Goal: Use online tool/utility: Utilize a website feature to perform a specific function

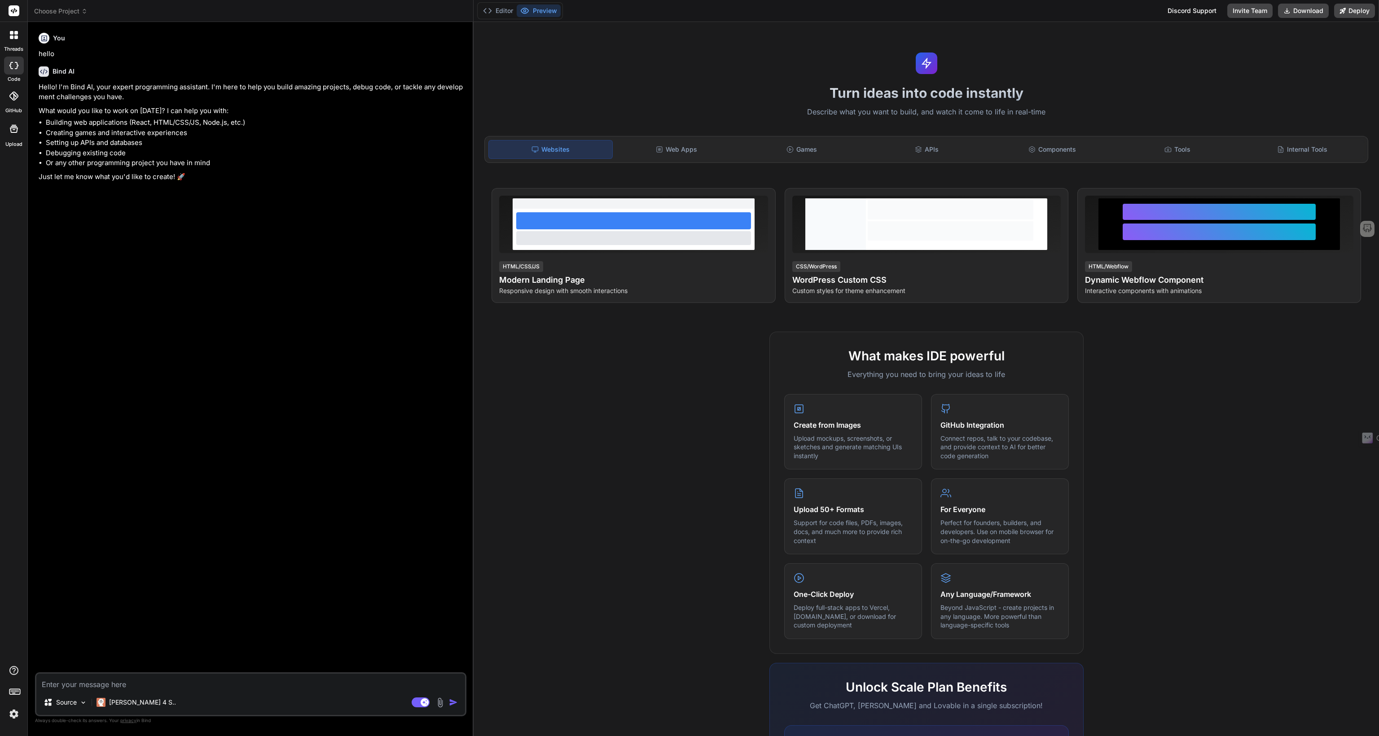
type textarea "x"
click at [98, 685] on textarea at bounding box center [250, 682] width 429 height 16
paste textarea "Please create a landing page based on the following information:"
type textarea "Please create a landing page based on the following information:"
type textarea "x"
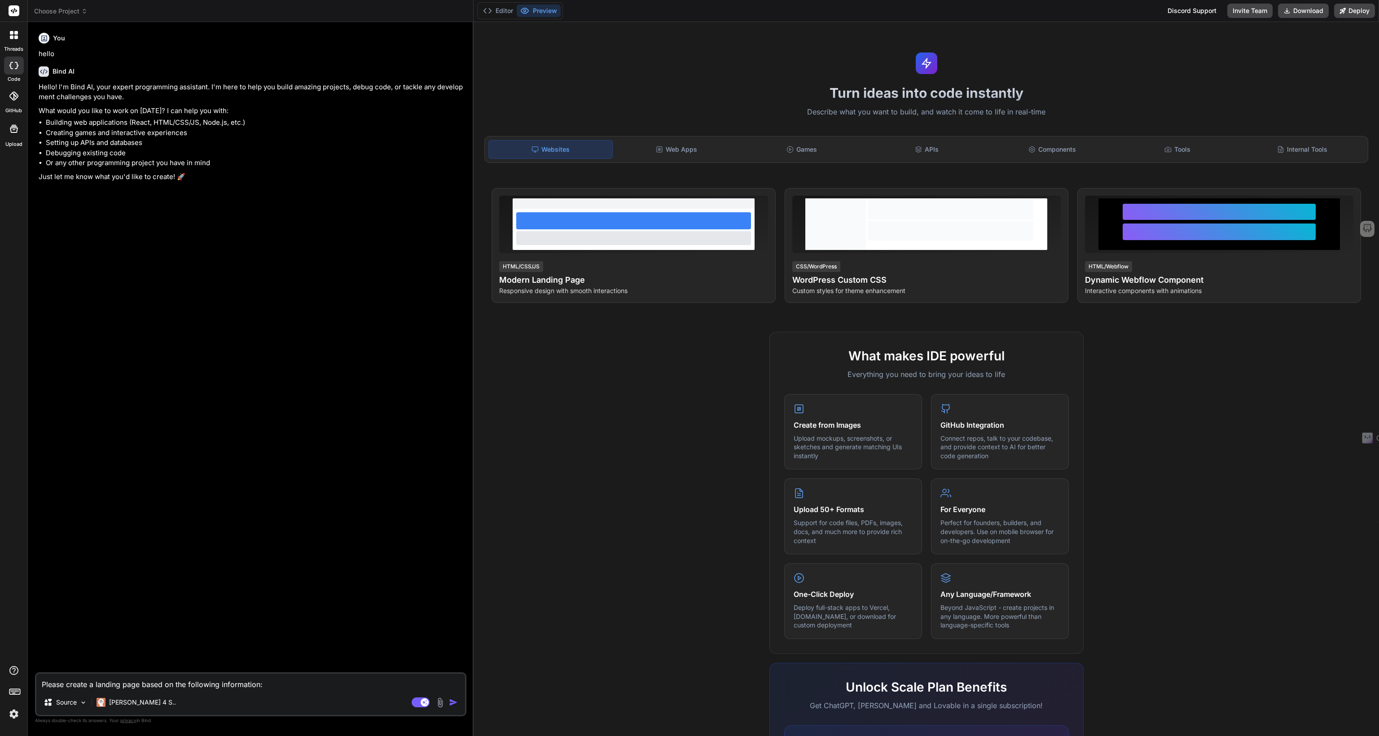
type textarea "Please create a landing page based on the following information:"
type textarea "x"
type textarea "Please create a landing page based on the following information"
type textarea "x"
type textarea "Please create a landing page based on the following information"
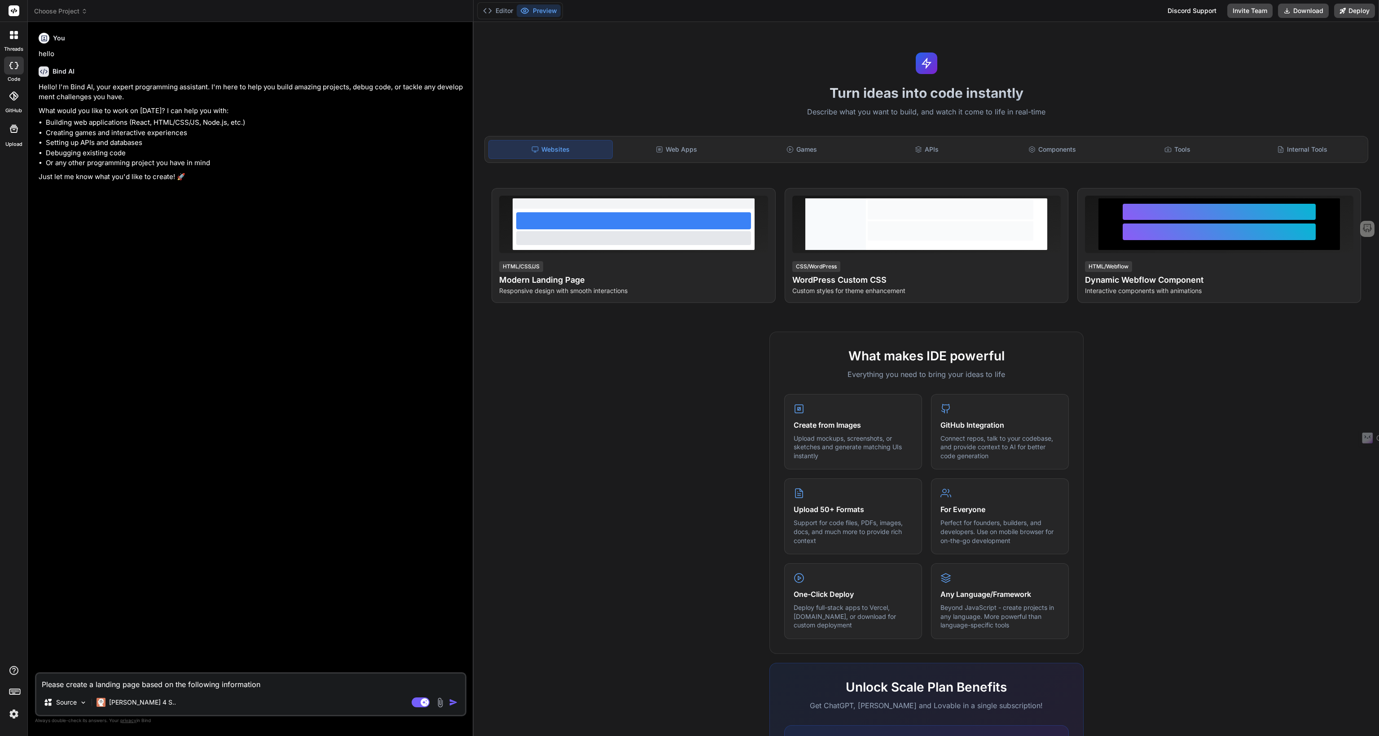
type textarea "x"
type textarea "Please create a landing page based on the following information -"
type textarea "x"
type textarea "Please create a landing page based on the following information -"
type textarea "x"
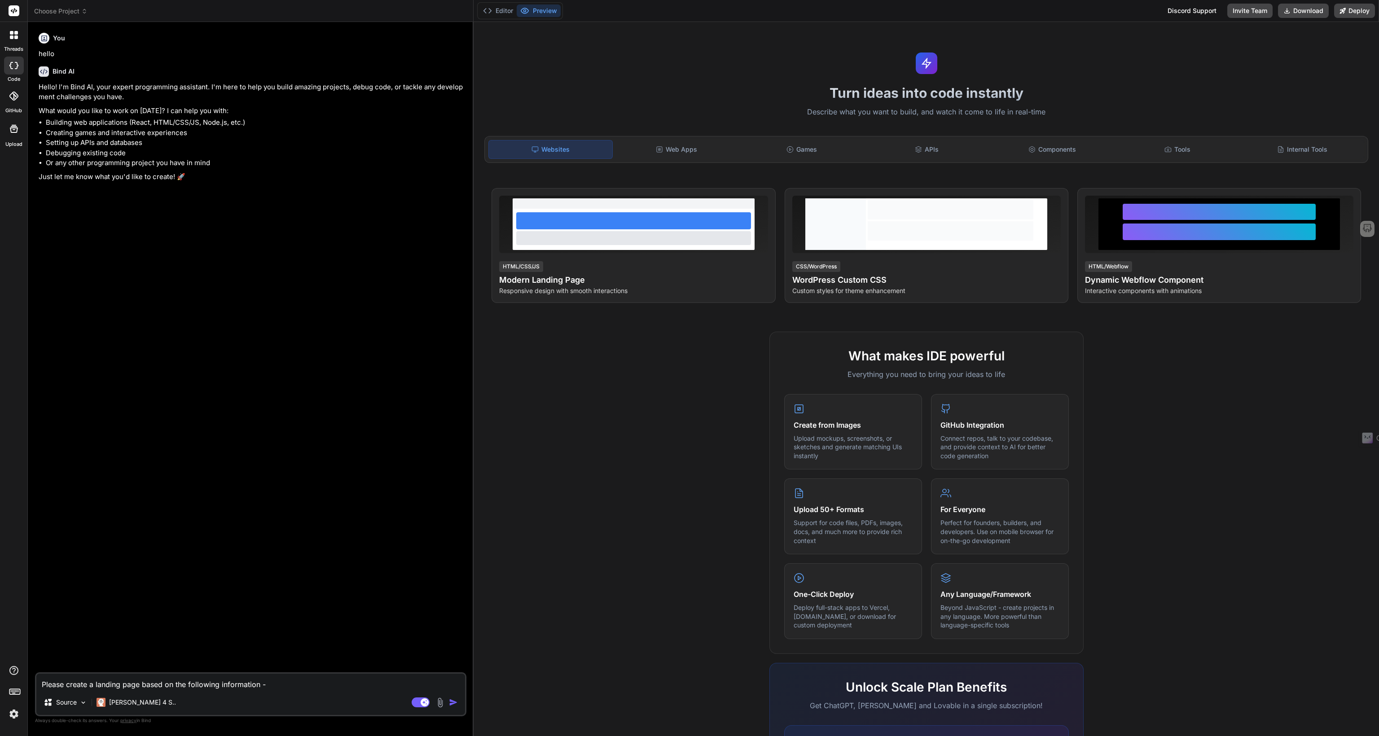
paste textarea "I also want a working contact form."
type textarea "Please create a landing page based on the following information - I also want a…"
type textarea "x"
type textarea "Please create a landing page based on the following information - I also want a…"
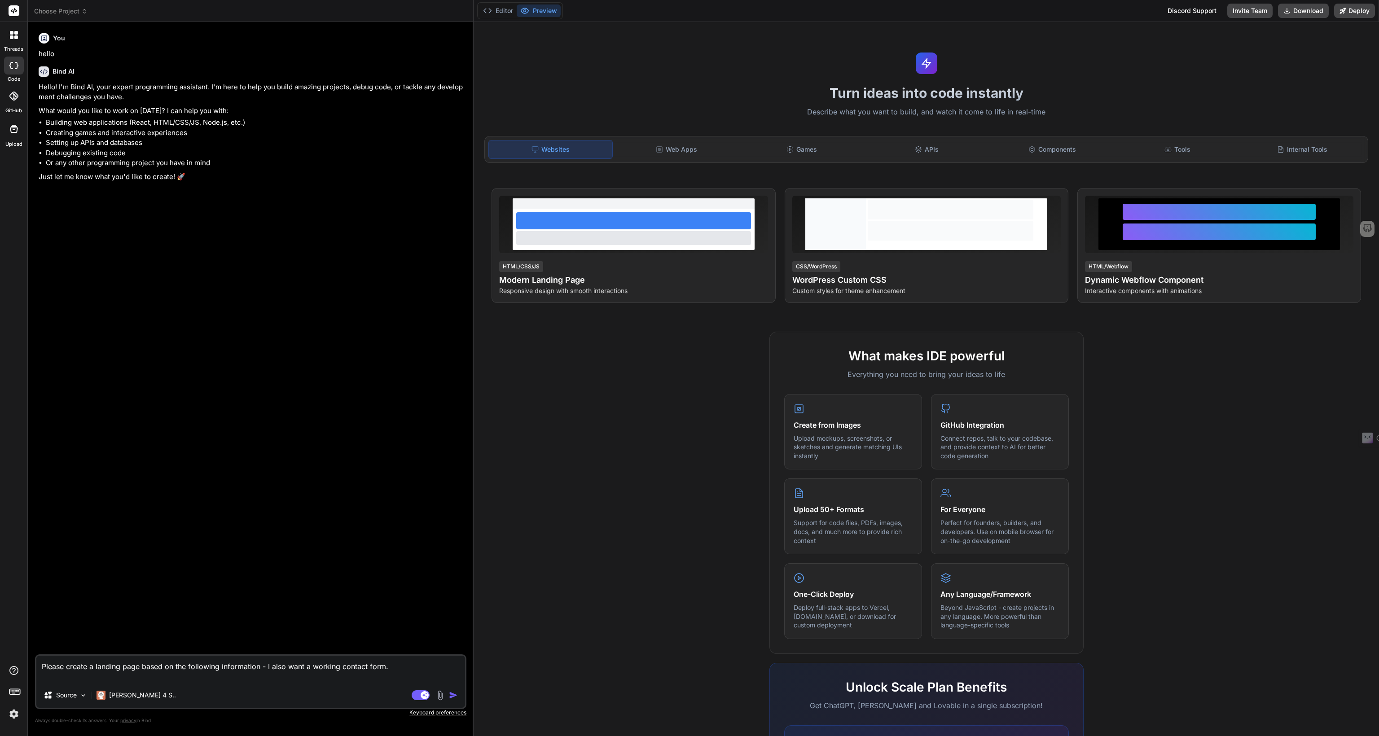
type textarea "x"
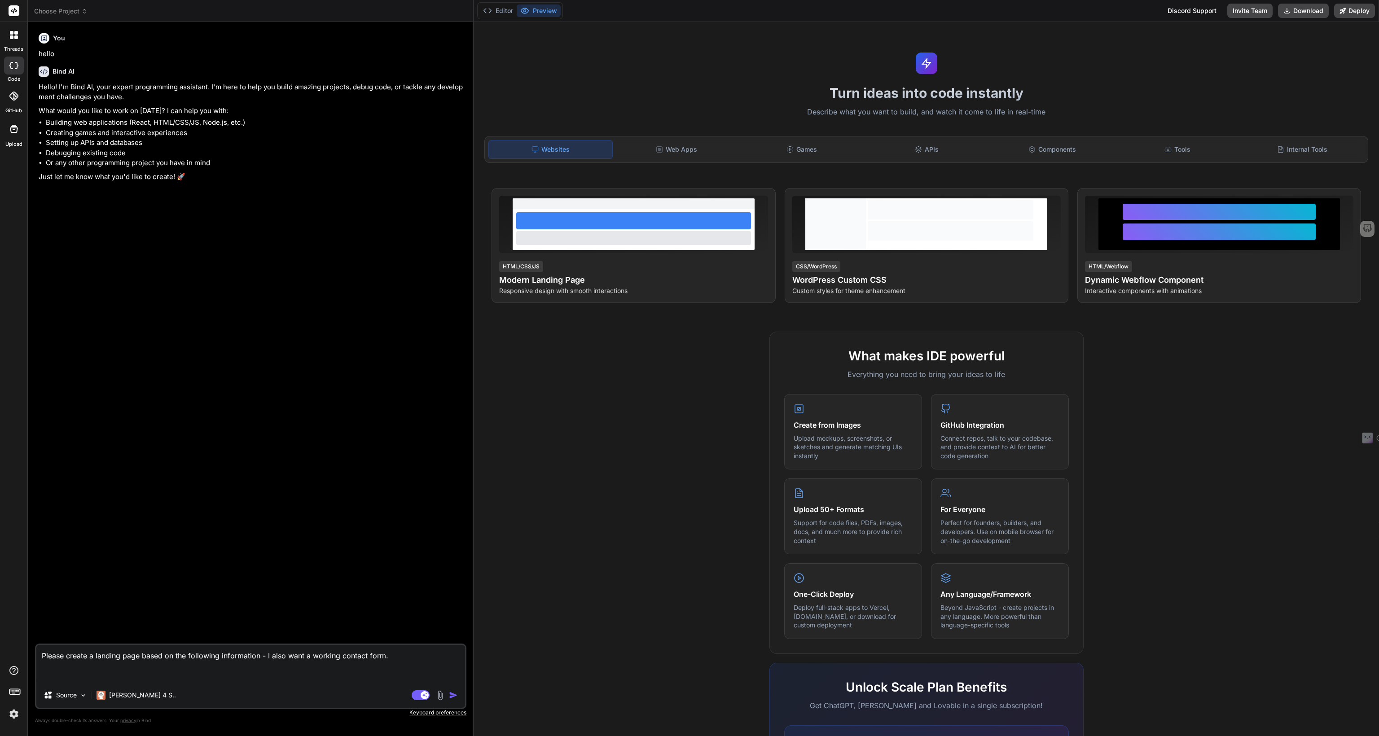
paste textarea "You"
type textarea "Please create a landing page based on the following information - I also want a…"
type textarea "x"
paste textarea "7. Loremi & Dolor Sitamet Con adip elitse (doeiusmod temporin, utlabo, etdolore…"
type textarea "Loremi dolors a consect adip elits do eiu temporinc utlaboreetd - M aliq enim a…"
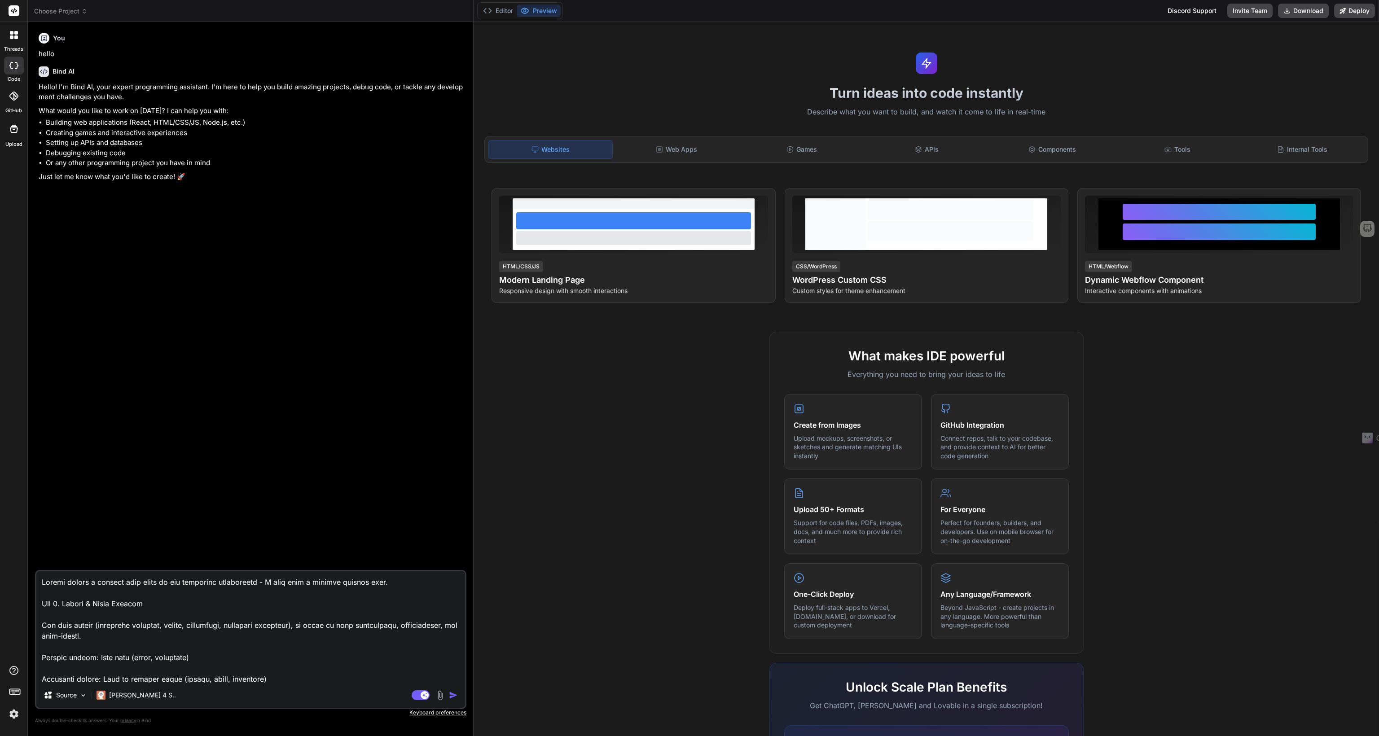
scroll to position [1013, 0]
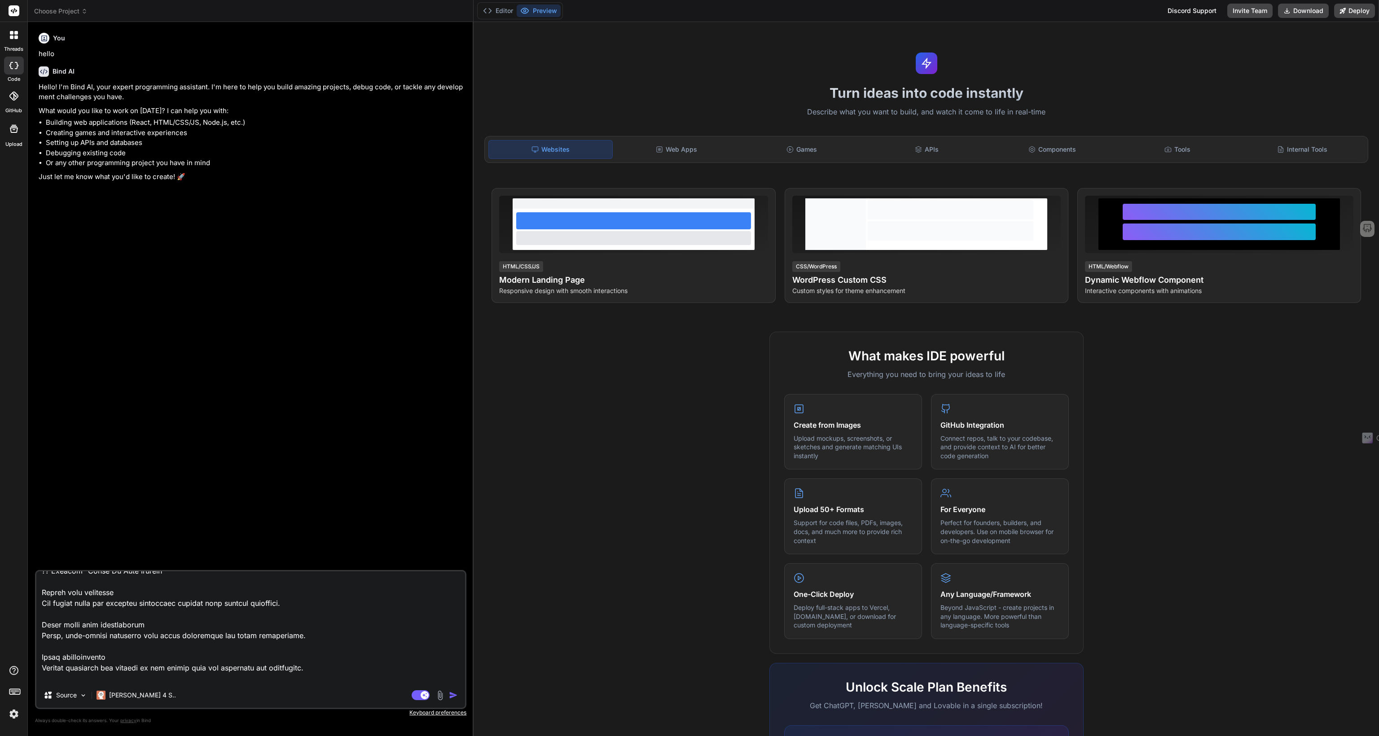
type textarea "x"
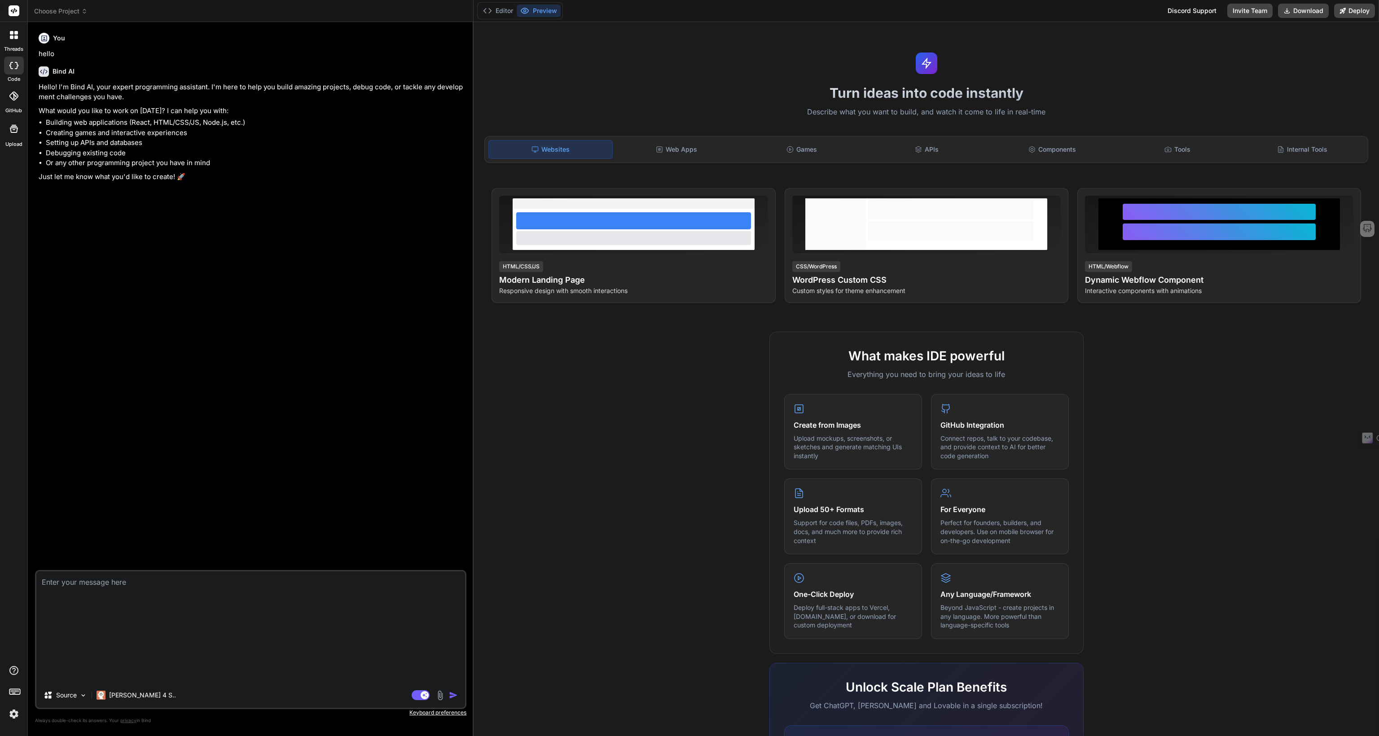
scroll to position [0, 0]
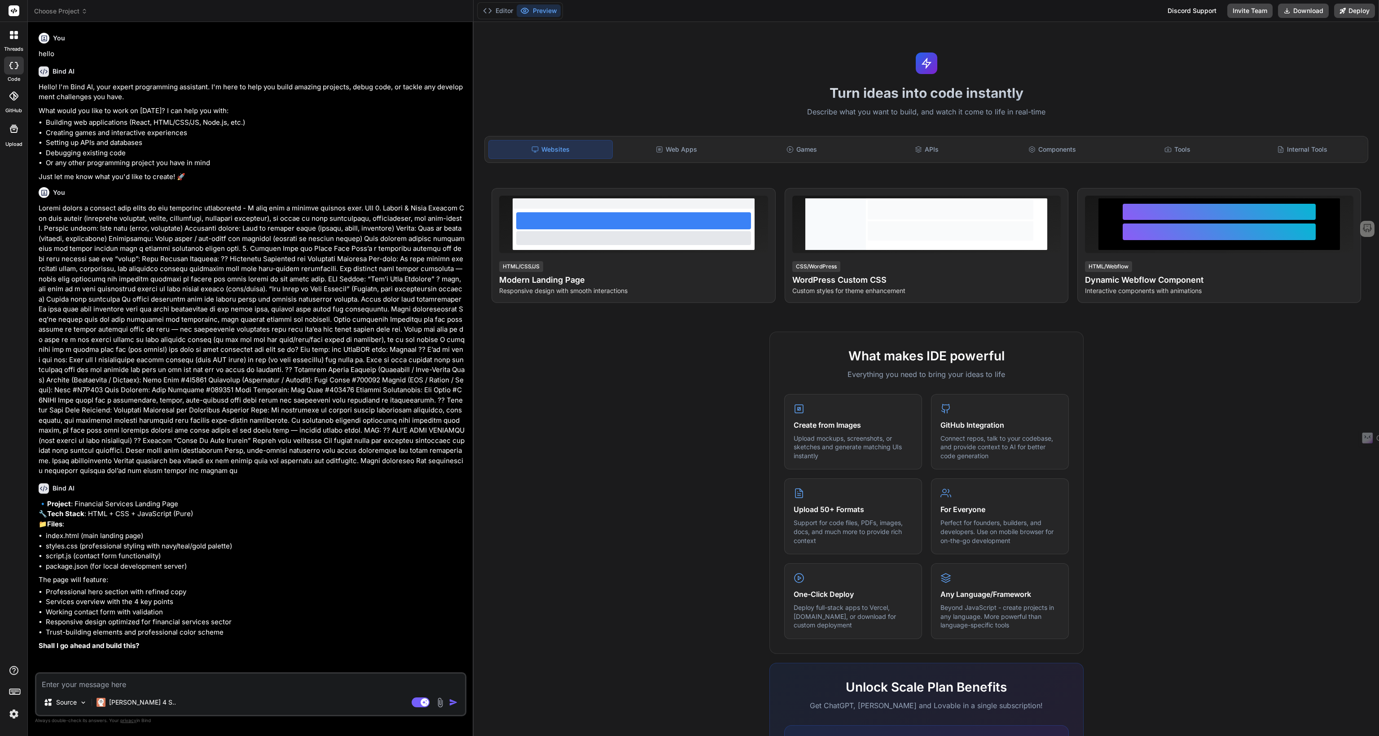
type textarea "x"
type textarea "y"
type textarea "x"
type textarea "ye"
type textarea "x"
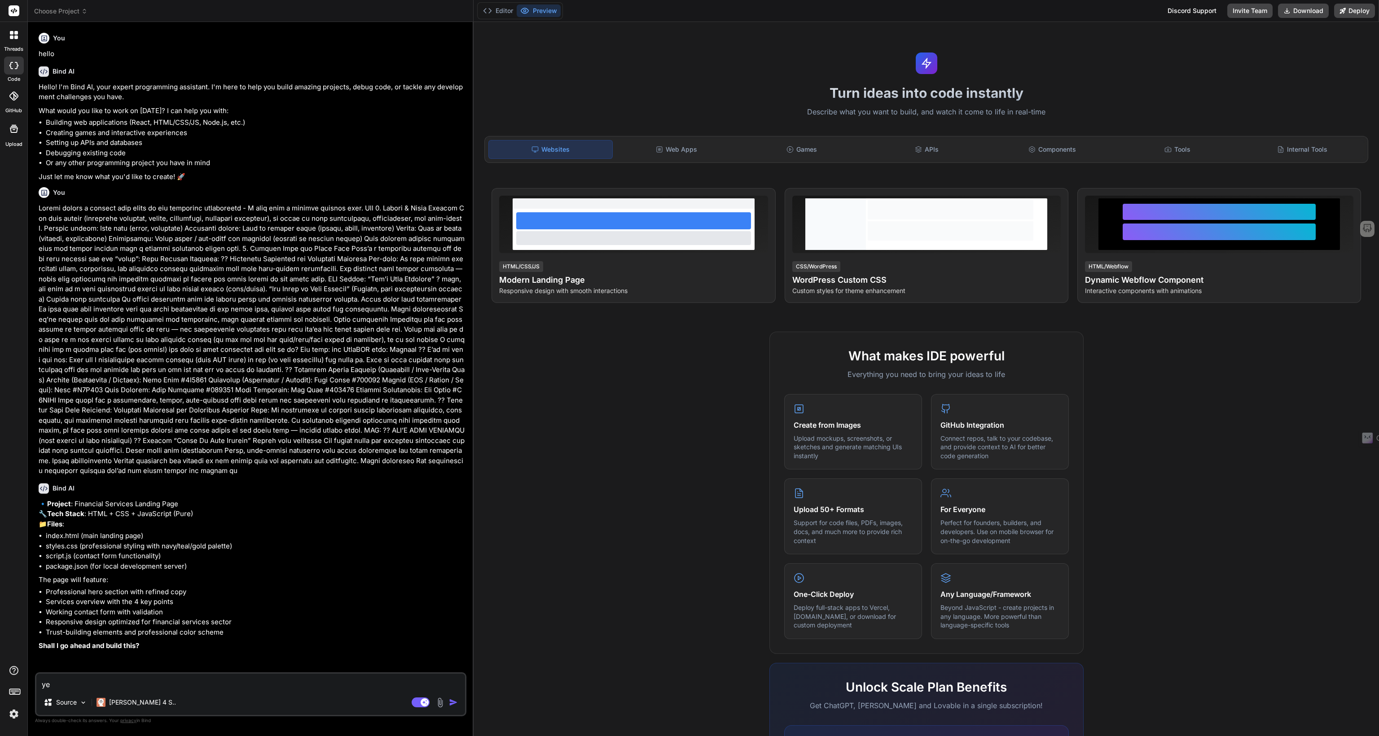
type textarea "yes"
type textarea "x"
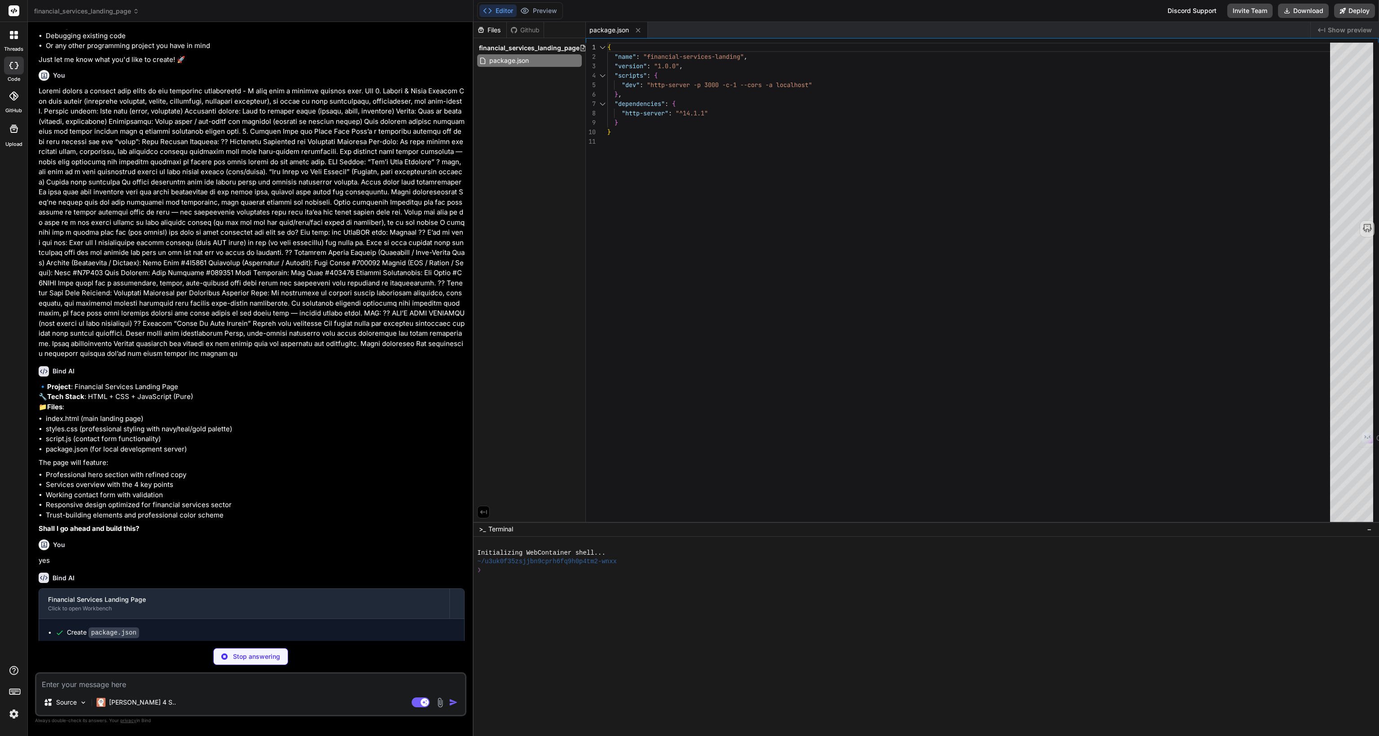
scroll to position [126, 0]
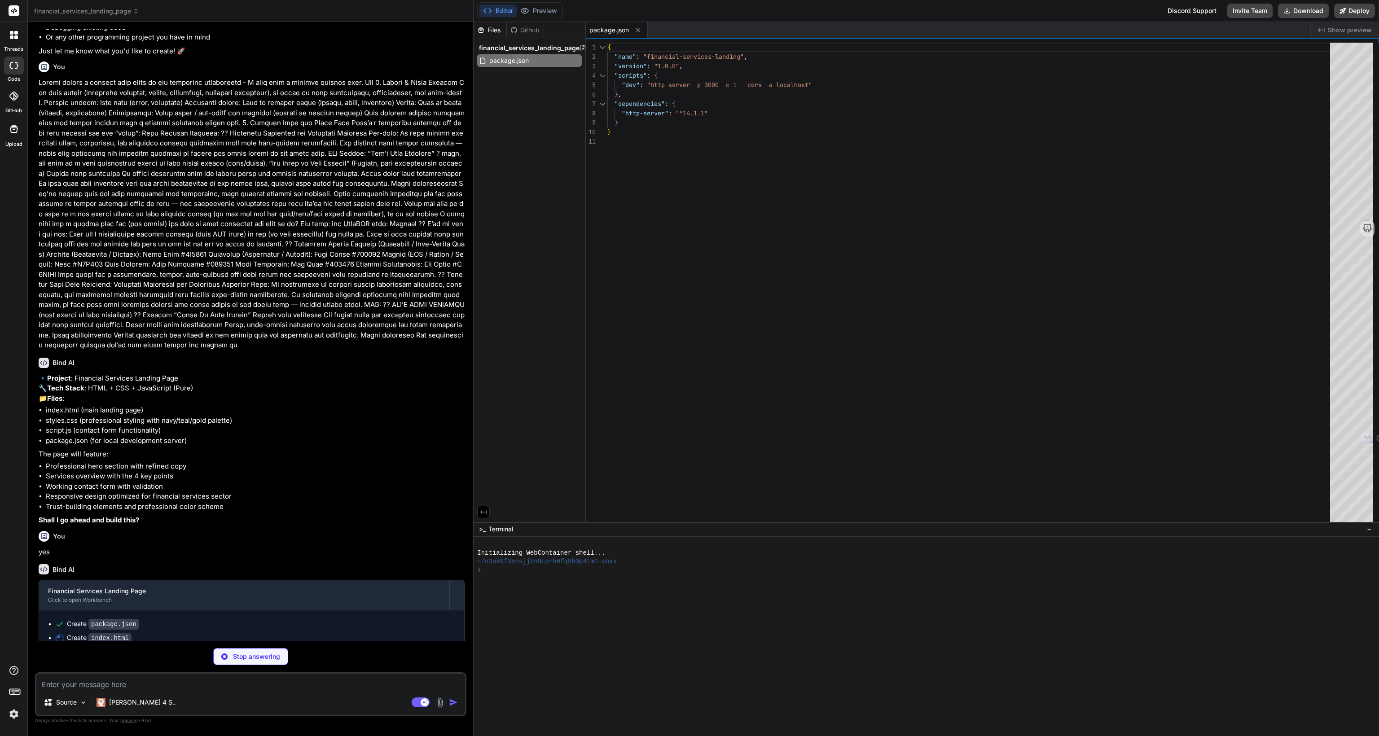
type textarea "x"
type textarea "<script src="script.js"></script> </body> </html>"
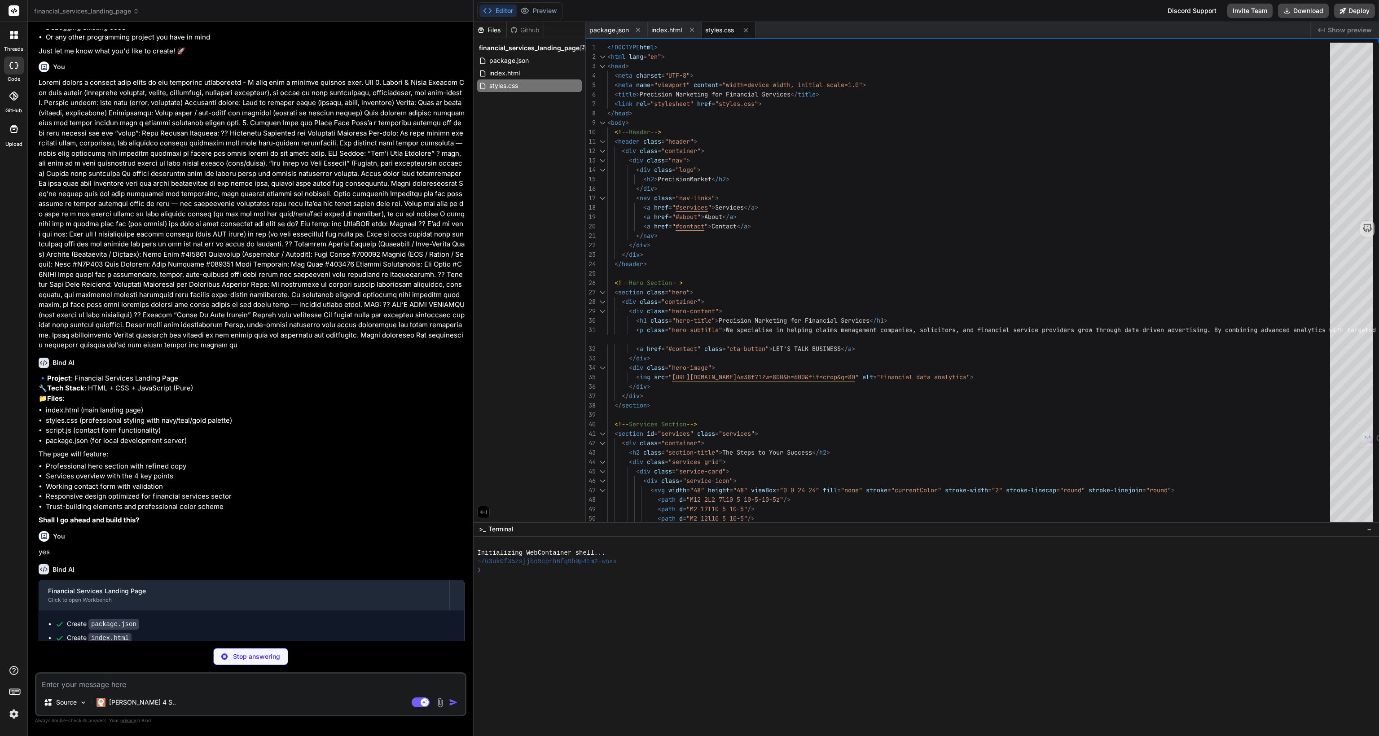
type textarea "x"
type textarea ".services-grid { grid-template-columns: 1fr; } .stats-grid { grid-template-colu…"
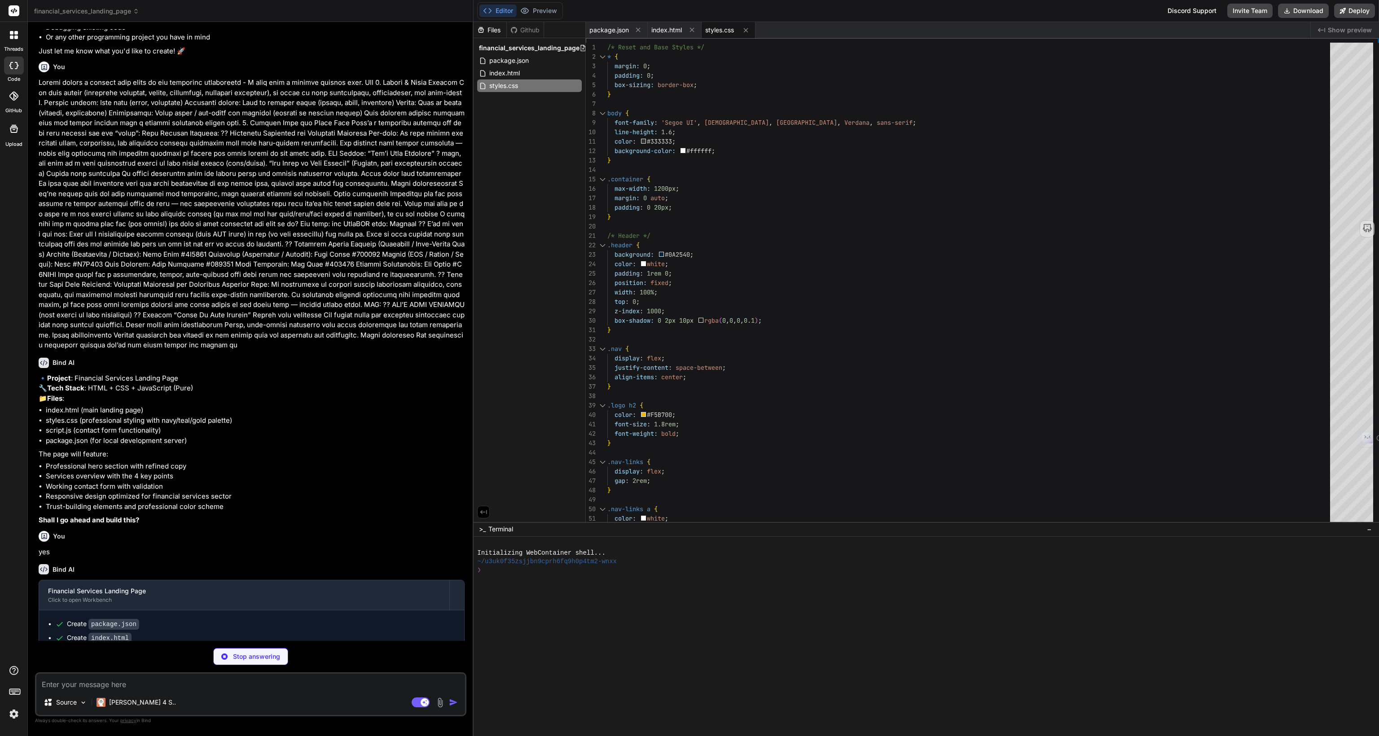
type textarea "x"
type textarea "});"
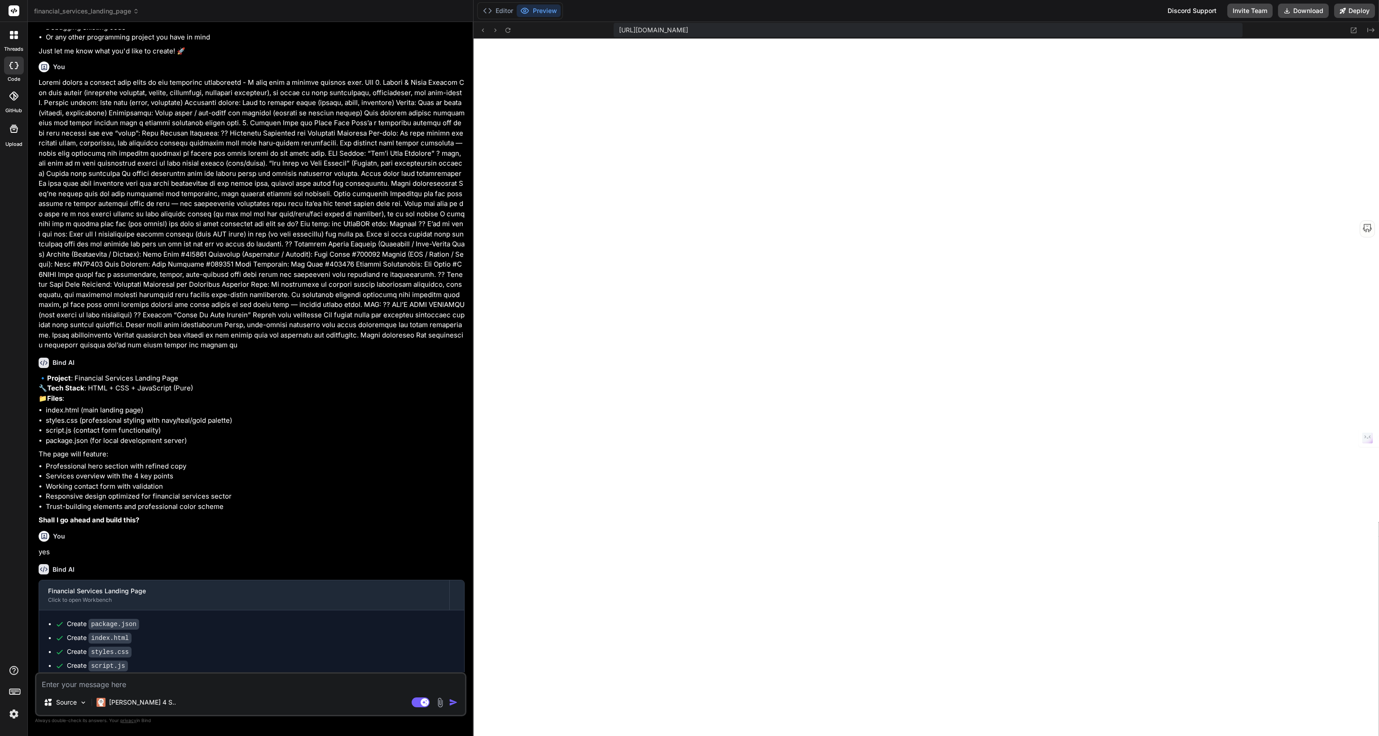
scroll to position [241, 0]
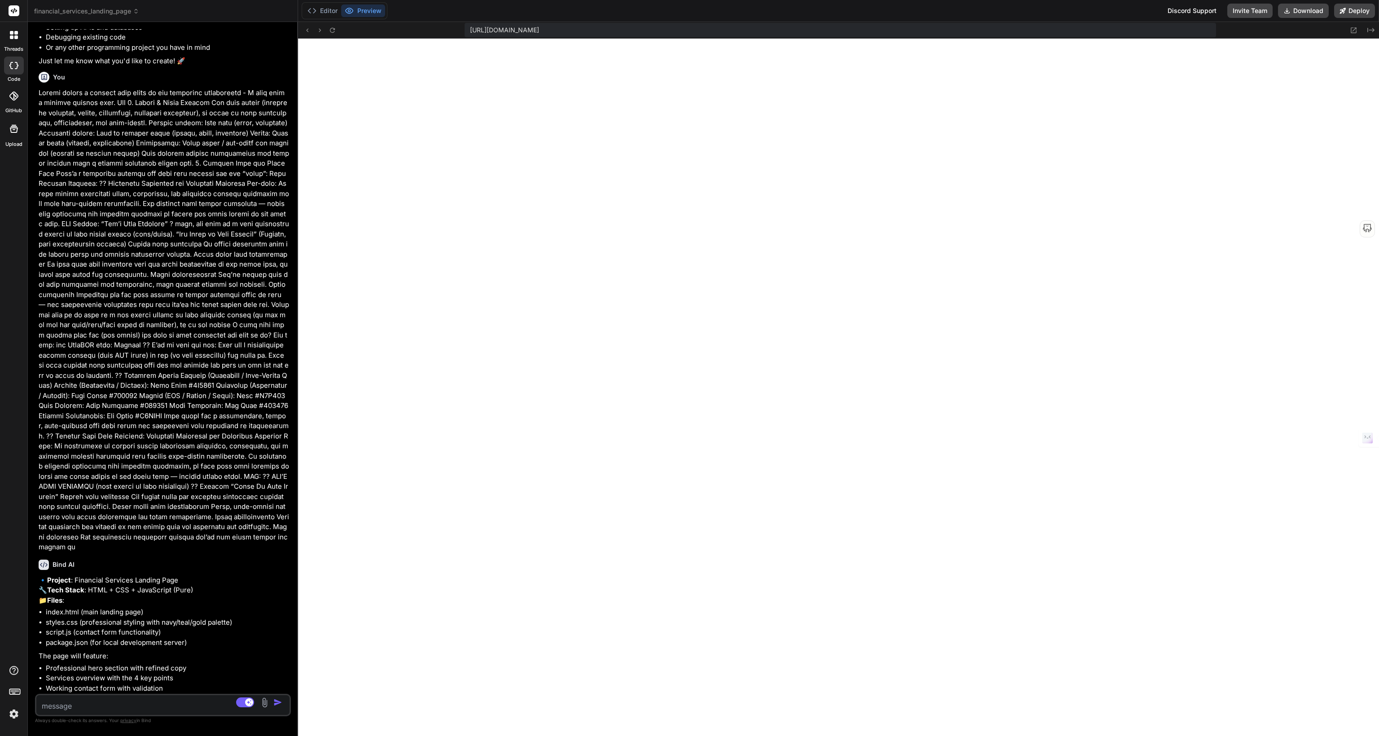
drag, startPoint x: 473, startPoint y: 342, endPoint x: 305, endPoint y: 329, distance: 168.4
click at [232, 333] on div "Bind AI Web Search Created with Pixso. Code Generator You hello Bind AI Hello! …" at bounding box center [163, 379] width 270 height 714
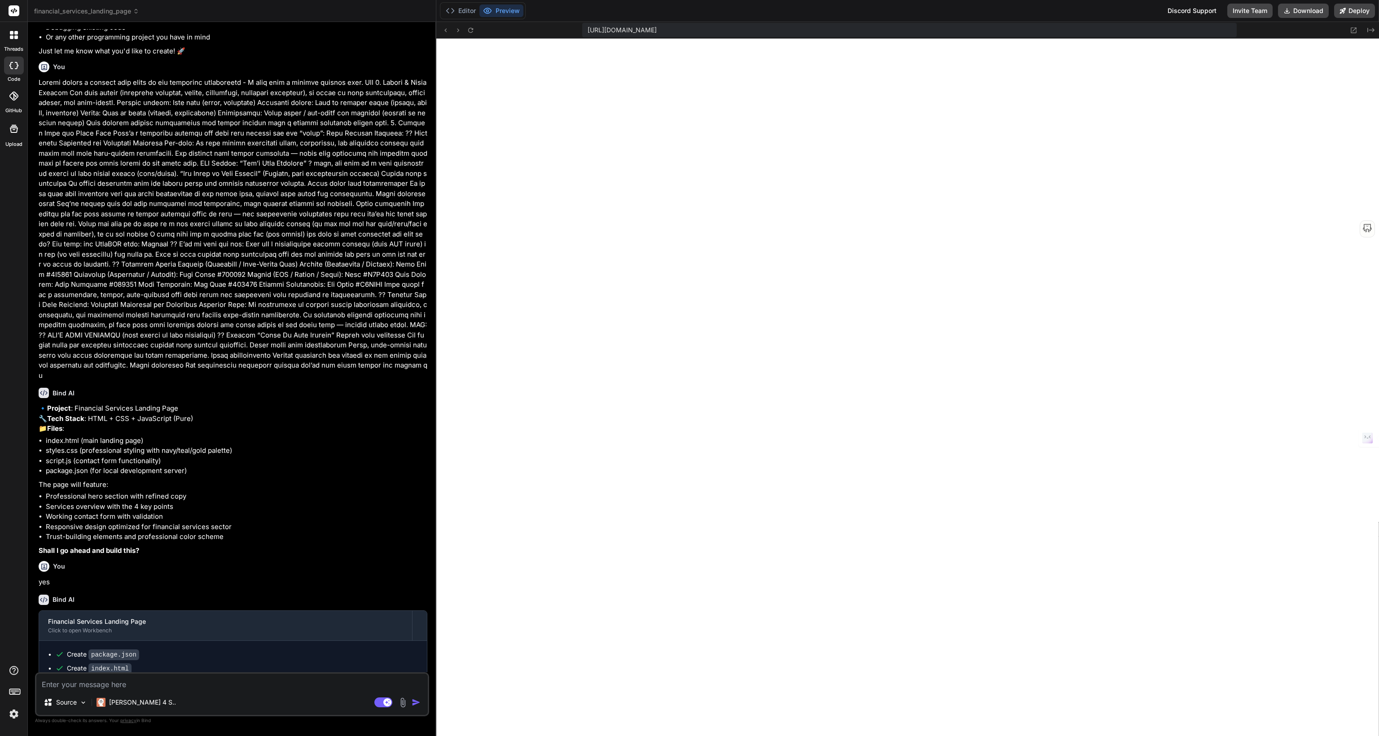
scroll to position [115, 0]
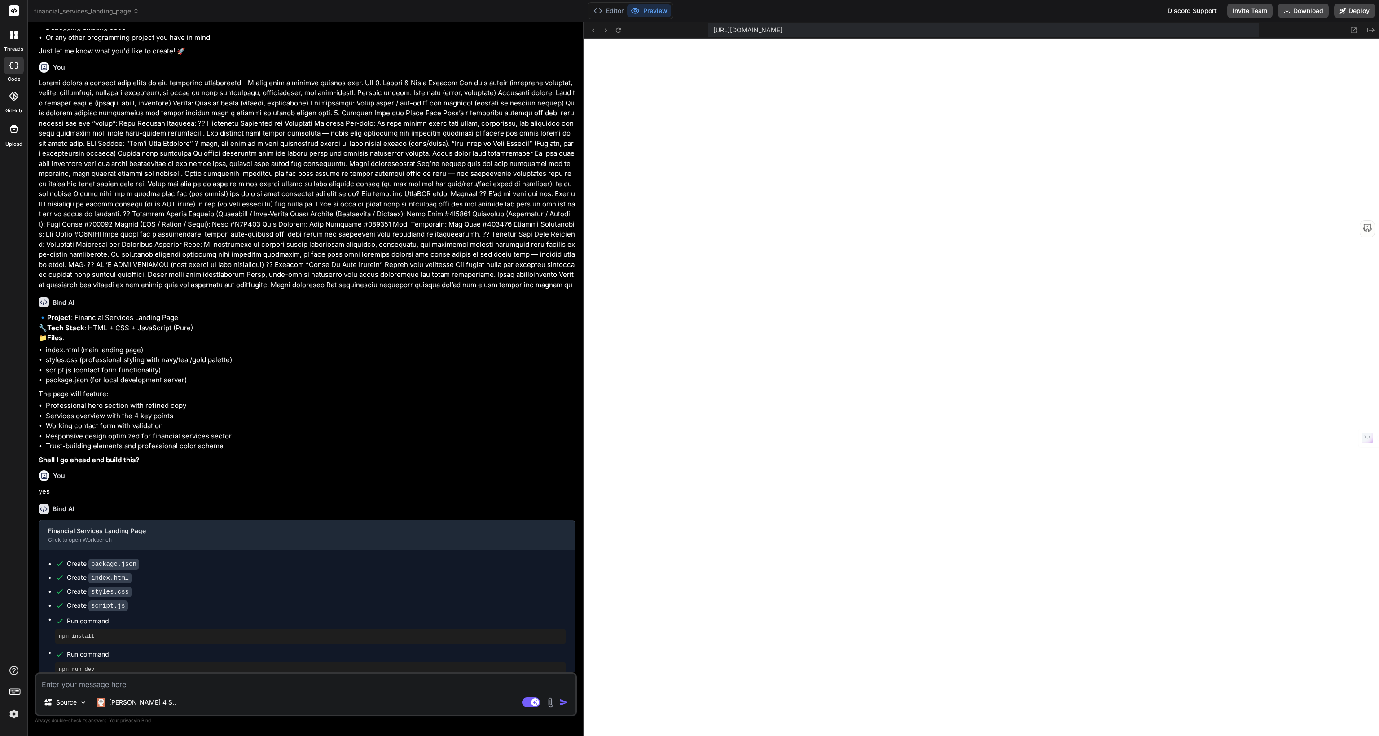
type textarea "x"
type textarea "} });"
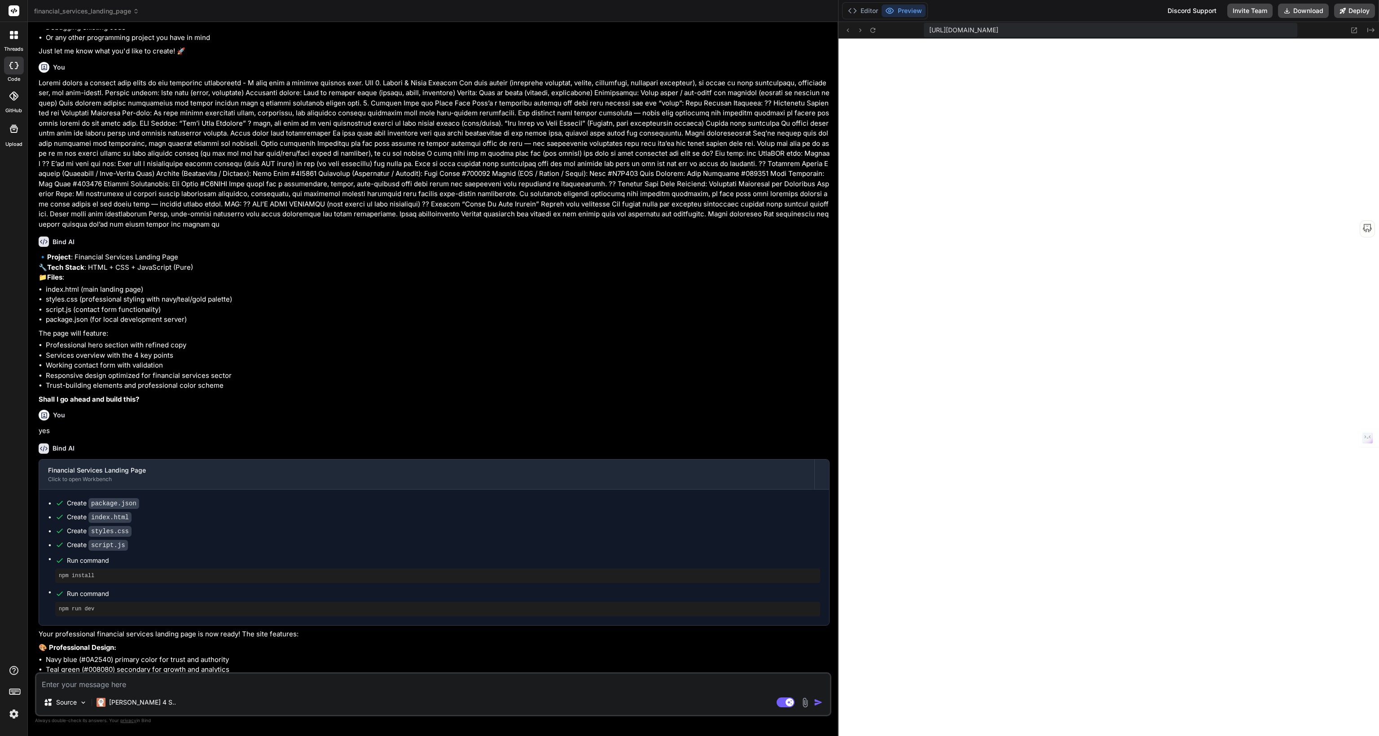
type textarea "x"
type textarea "});"
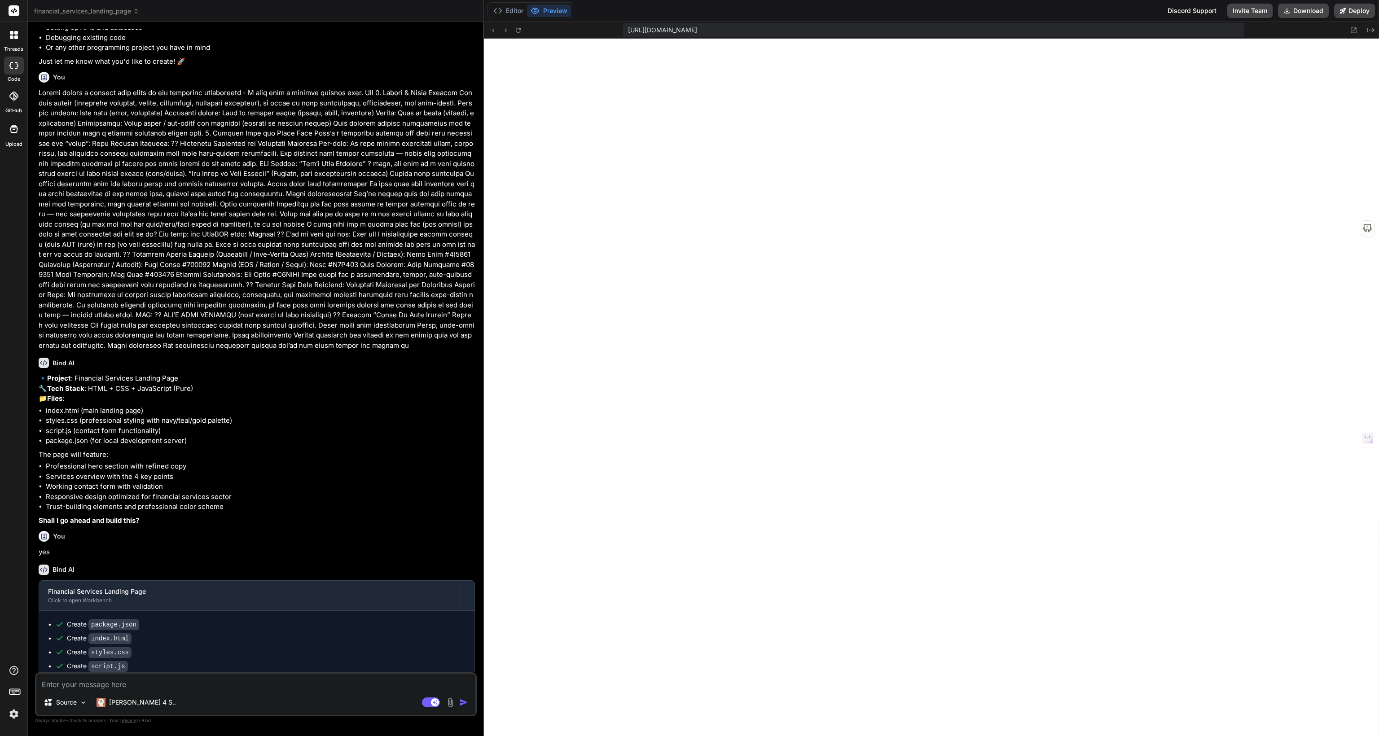
scroll to position [126, 0]
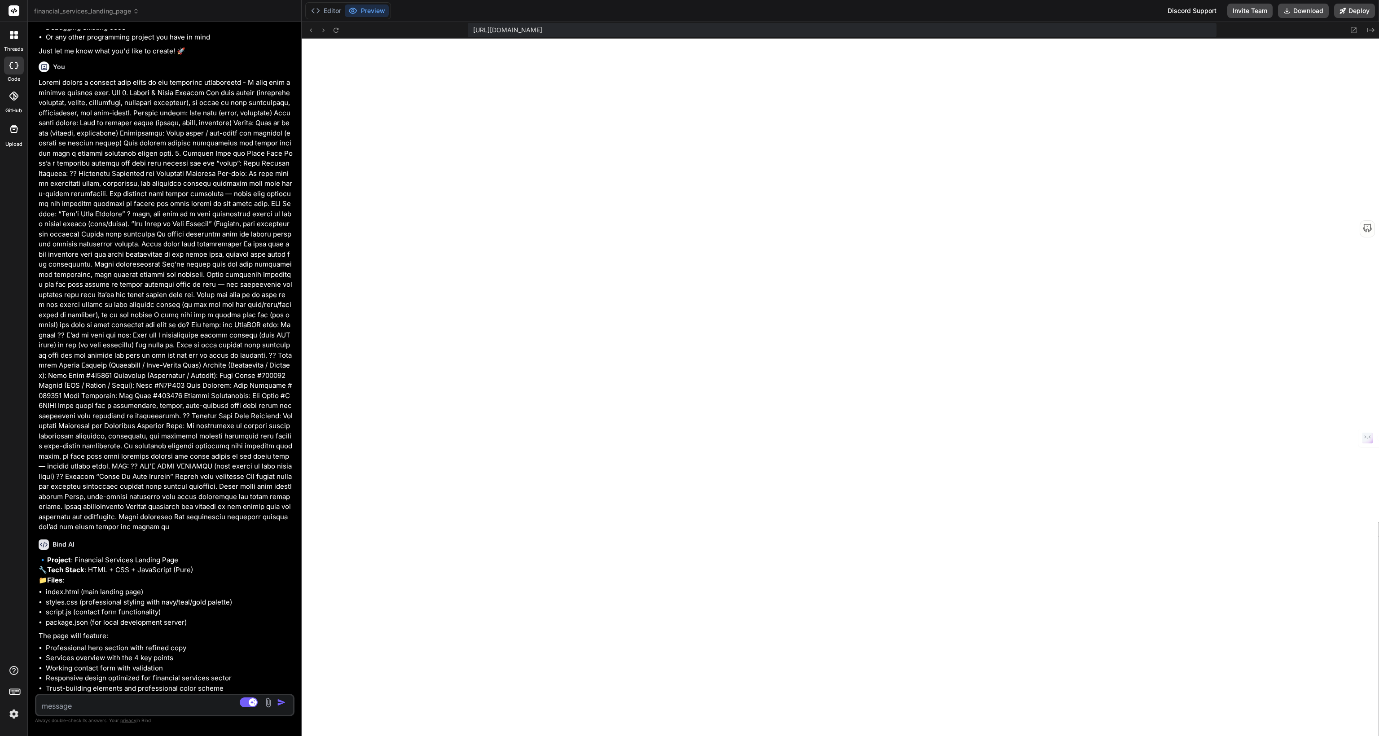
type textarea "x"
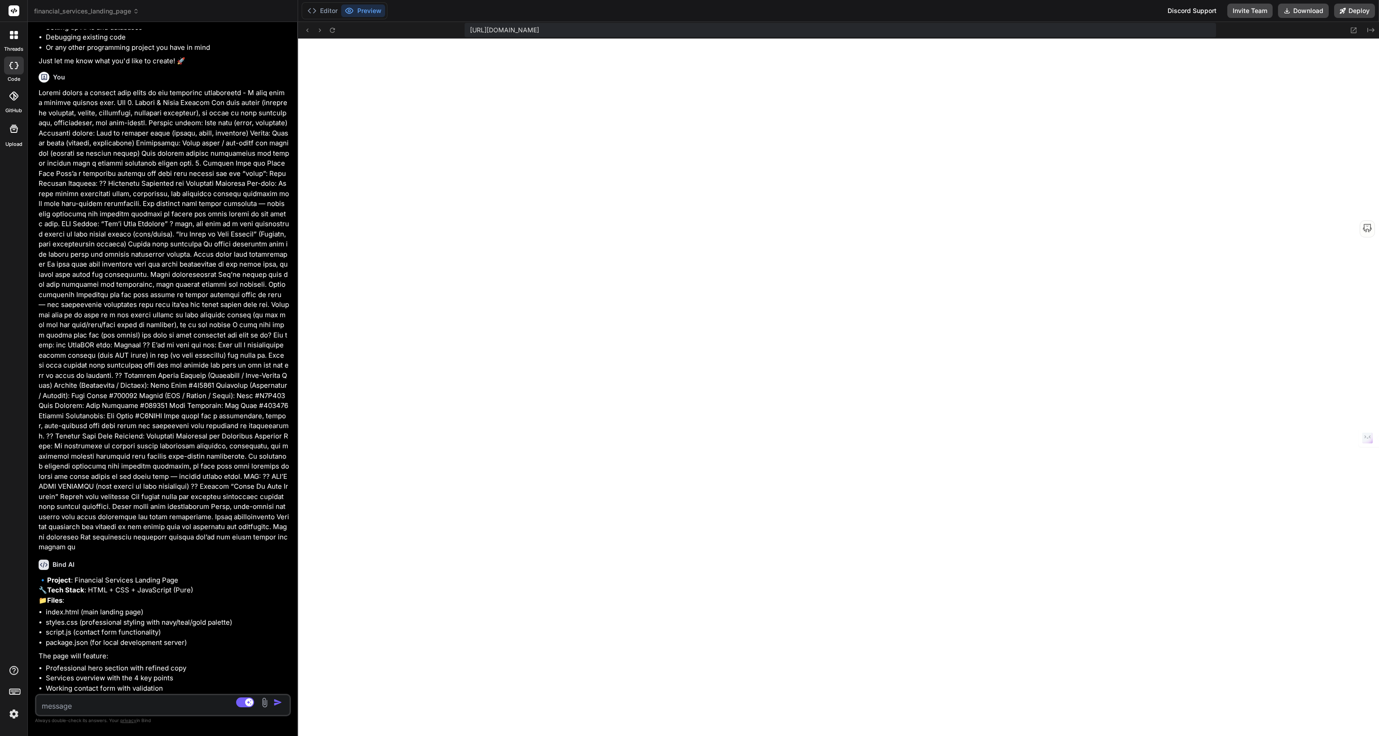
drag, startPoint x: 298, startPoint y: 338, endPoint x: 268, endPoint y: 344, distance: 30.1
click at [268, 344] on div "Bind AI Web Search Created with Pixso. Code Generator You hello Bind AI Hello! …" at bounding box center [163, 379] width 270 height 714
